Goal: Find specific page/section: Find specific page/section

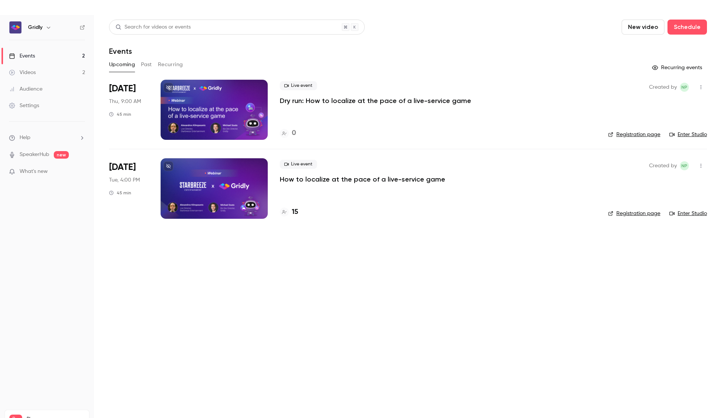
drag, startPoint x: 317, startPoint y: 187, endPoint x: 316, endPoint y: 180, distance: 6.0
click at [317, 186] on div "Live event How to localize at the pace of a live-service game 15" at bounding box center [438, 188] width 316 height 60
click at [316, 180] on p "How to localize at the pace of a live-service game" at bounding box center [362, 179] width 165 height 9
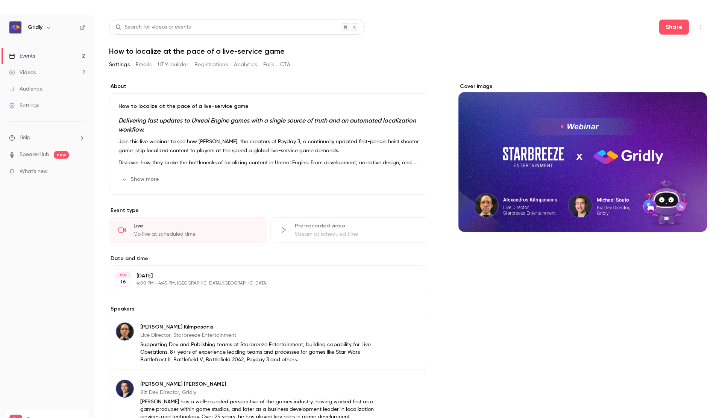
click at [243, 64] on button "Analytics" at bounding box center [245, 65] width 23 height 12
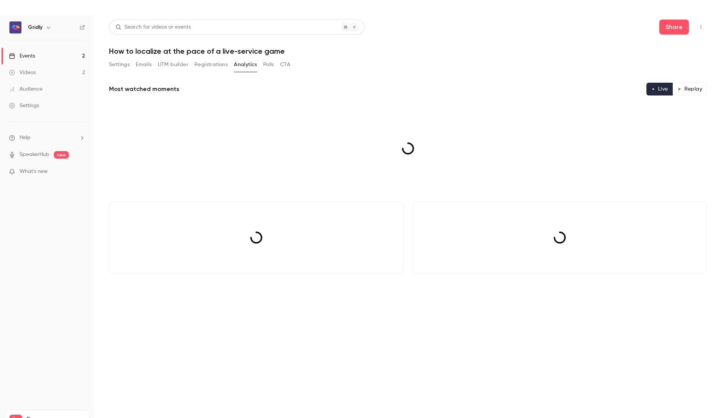
click at [170, 64] on button "UTM builder" at bounding box center [173, 65] width 30 height 12
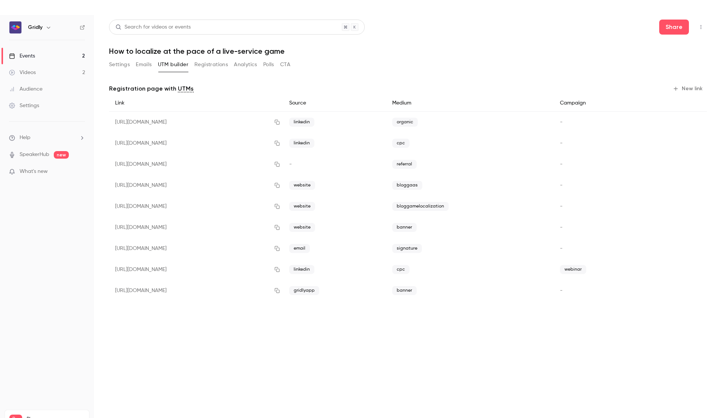
click at [208, 64] on button "Registrations" at bounding box center [210, 65] width 33 height 12
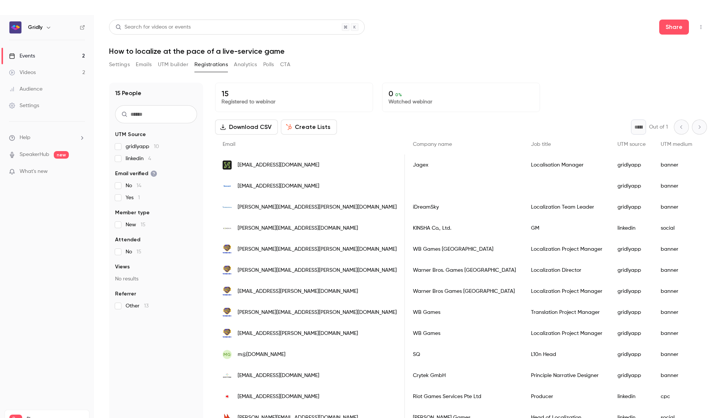
scroll to position [0, 261]
click at [123, 62] on button "Settings" at bounding box center [119, 65] width 21 height 12
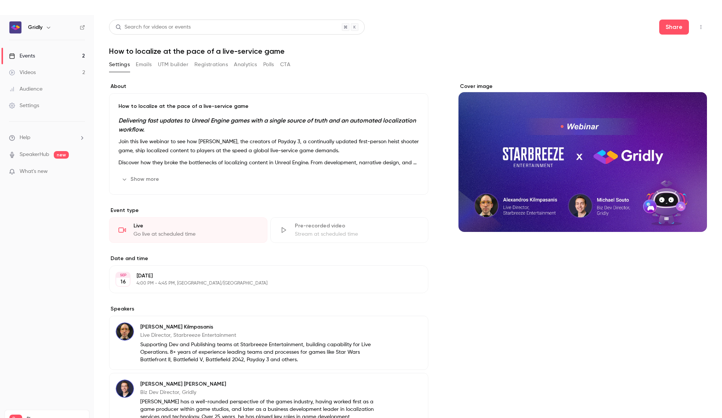
click at [153, 178] on button "Show more" at bounding box center [140, 179] width 45 height 12
